Goal: Information Seeking & Learning: Learn about a topic

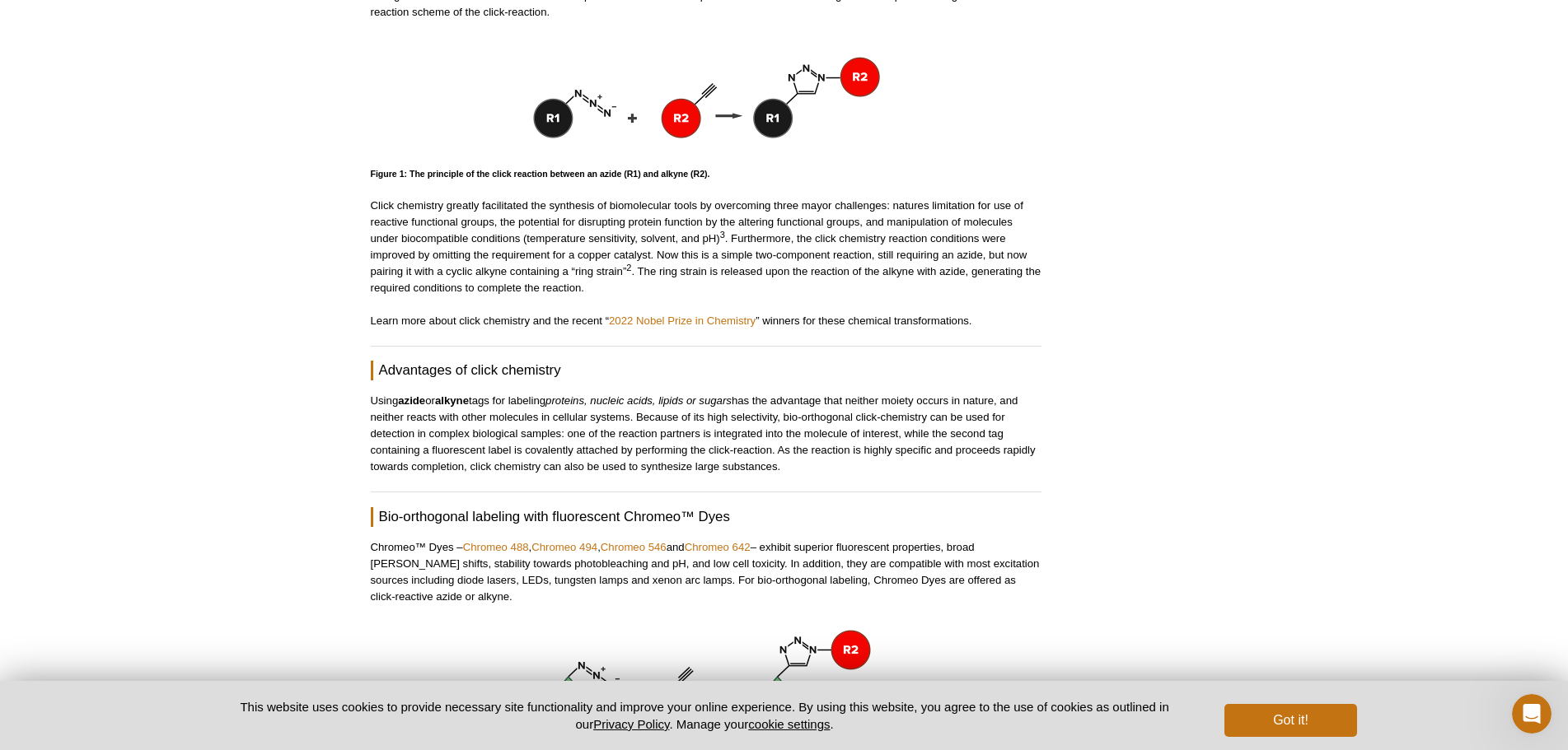
scroll to position [988, 0]
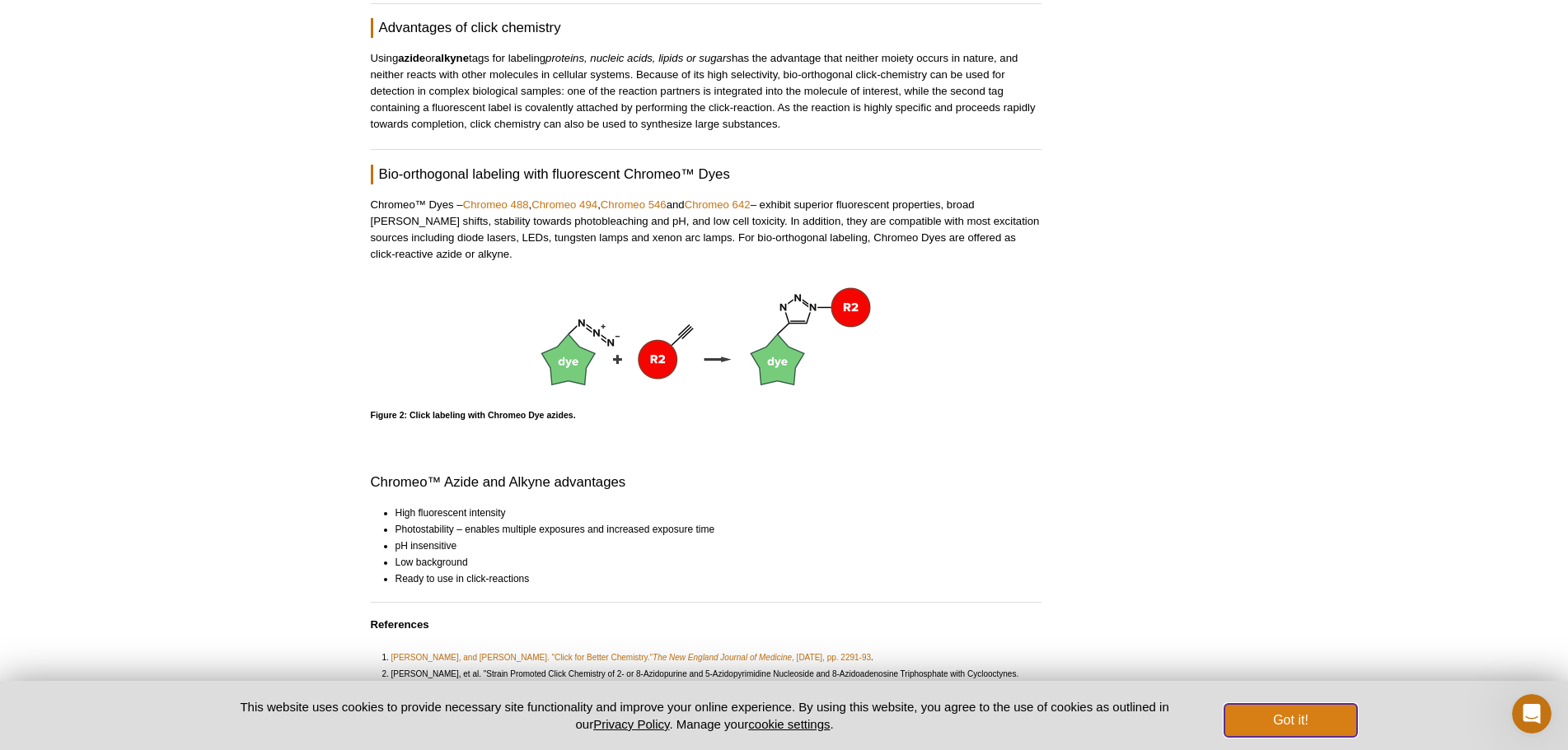
click at [1324, 708] on button "Got it!" at bounding box center [1290, 721] width 132 height 33
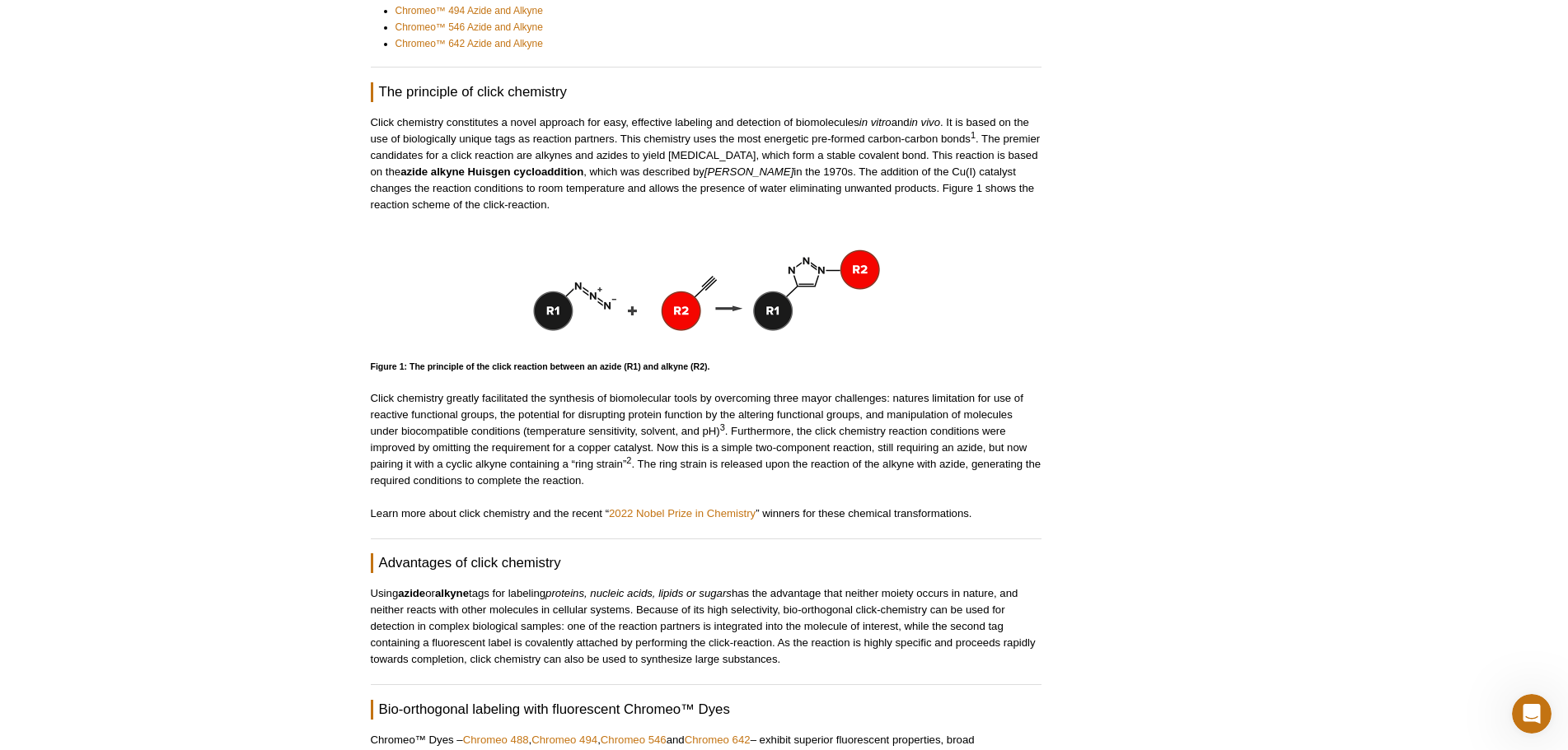
scroll to position [159, 0]
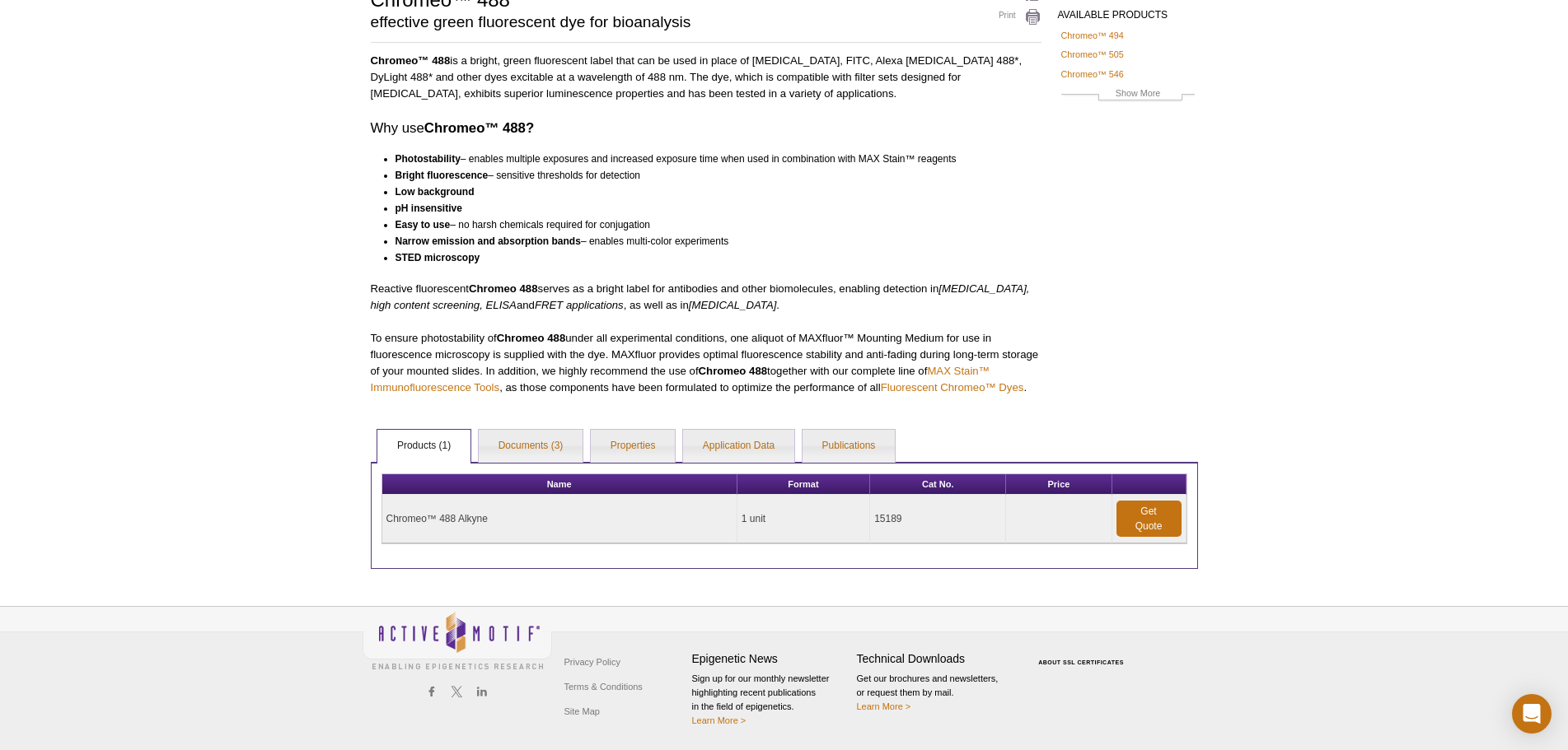
scroll to position [60, 0]
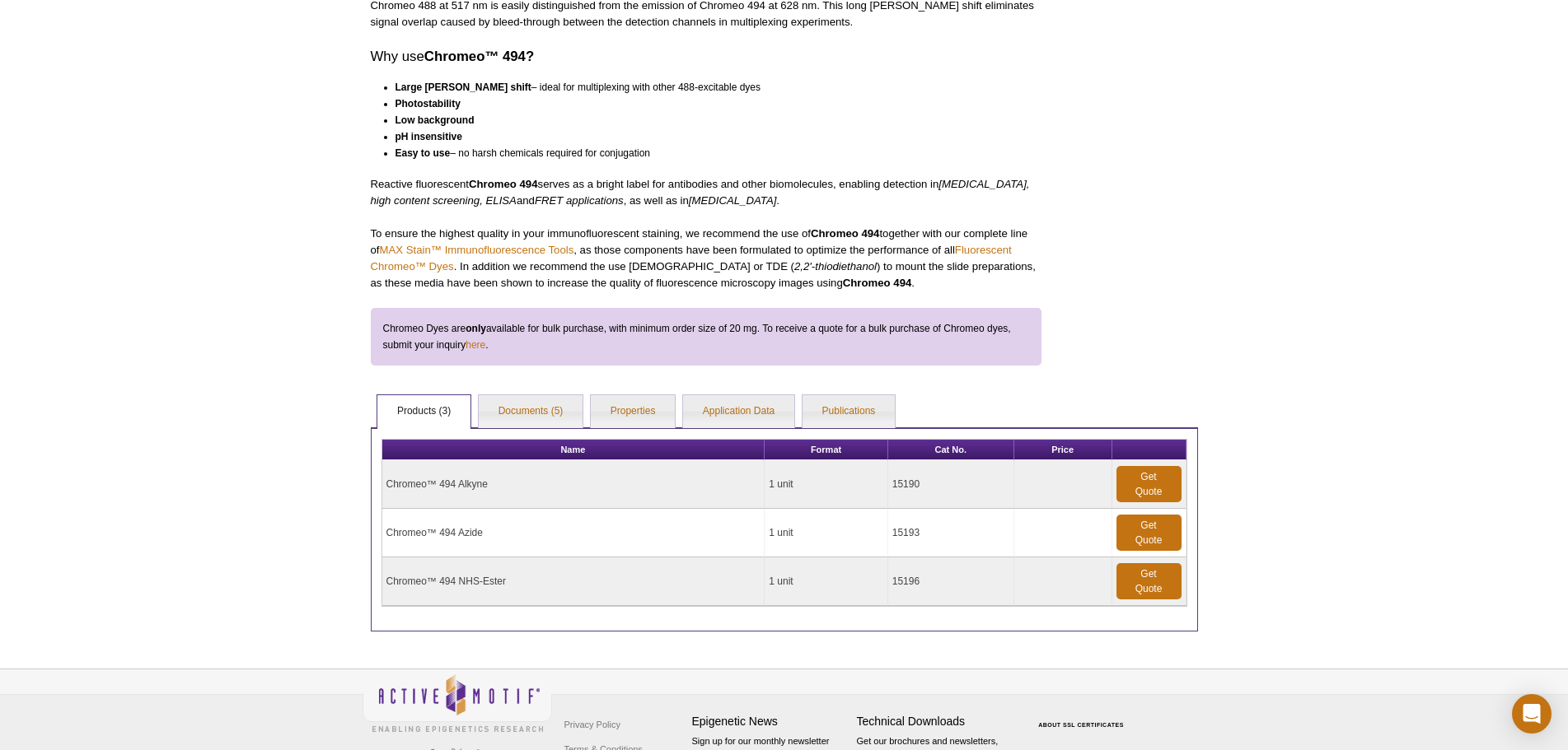
scroll to position [247, 0]
